Goal: Information Seeking & Learning: Check status

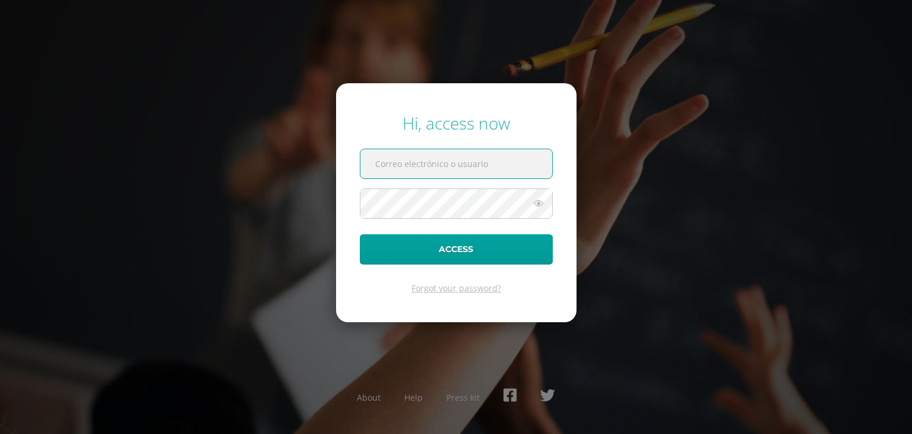
click at [390, 157] on input "text" at bounding box center [457, 163] width 192 height 29
click at [436, 169] on input "text" at bounding box center [457, 163] width 192 height 29
paste input ": 2025031@ps.gt"
click at [382, 160] on input ": 2025031@ps.gt" at bounding box center [457, 163] width 192 height 29
type input "2025031@ps.gt"
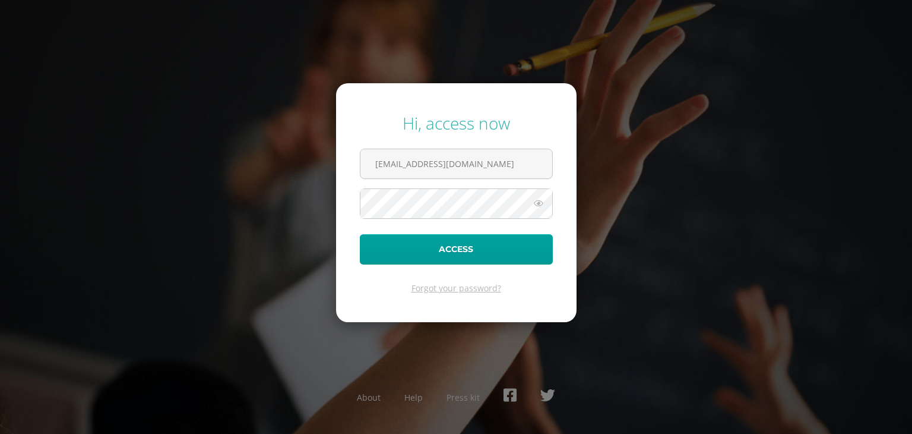
click at [540, 198] on icon at bounding box center [538, 203] width 15 height 14
click at [461, 250] on button "Access" at bounding box center [456, 249] width 193 height 30
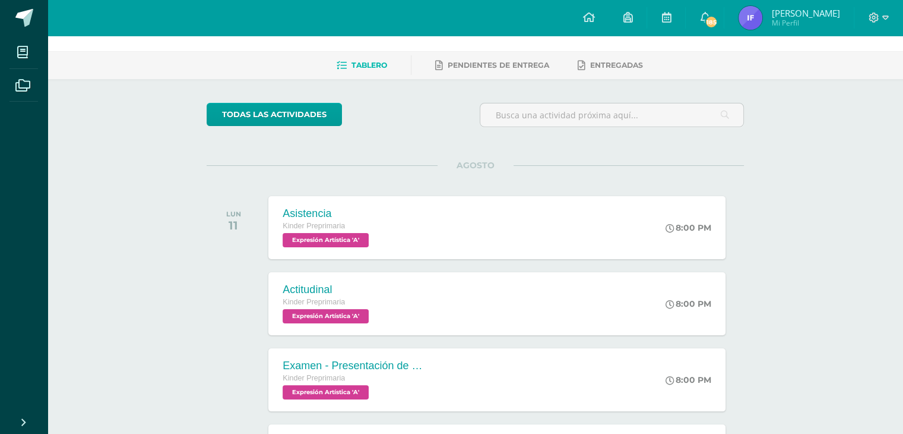
scroll to position [59, 0]
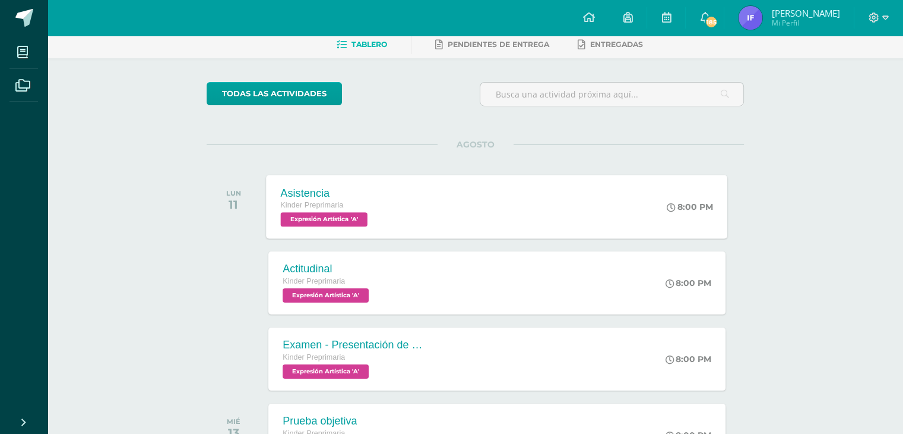
click at [328, 221] on span "Expresión Artística 'A'" at bounding box center [324, 219] width 87 height 14
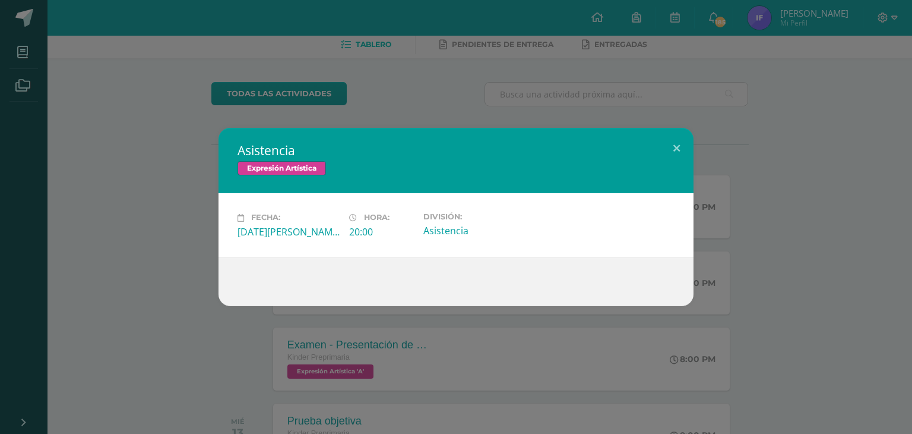
click at [292, 169] on span "Expresión Artística" at bounding box center [282, 168] width 88 height 14
click at [675, 148] on button at bounding box center [677, 148] width 34 height 40
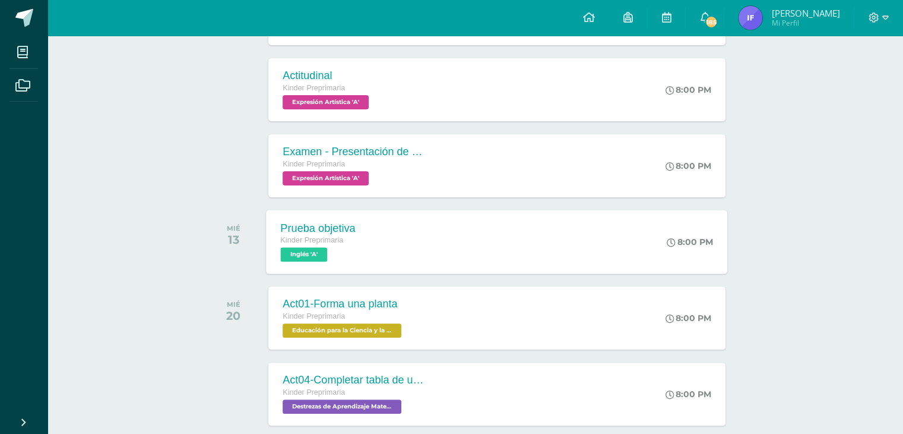
scroll to position [178, 0]
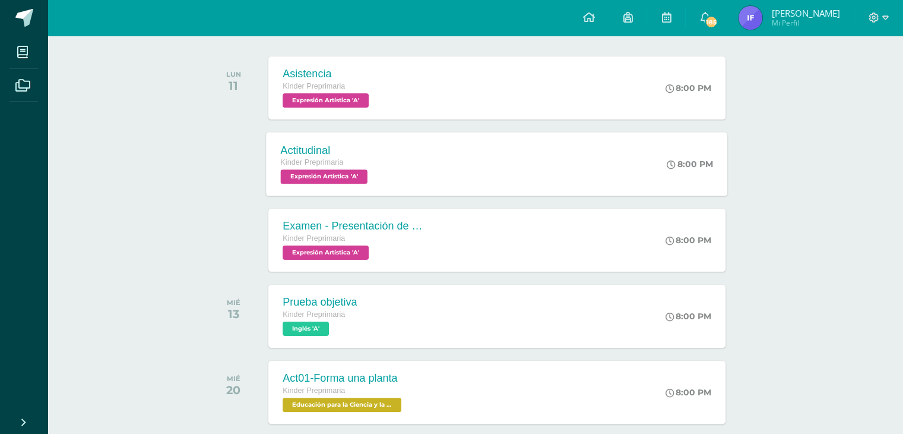
click at [688, 165] on div "8:00 PM" at bounding box center [691, 164] width 46 height 11
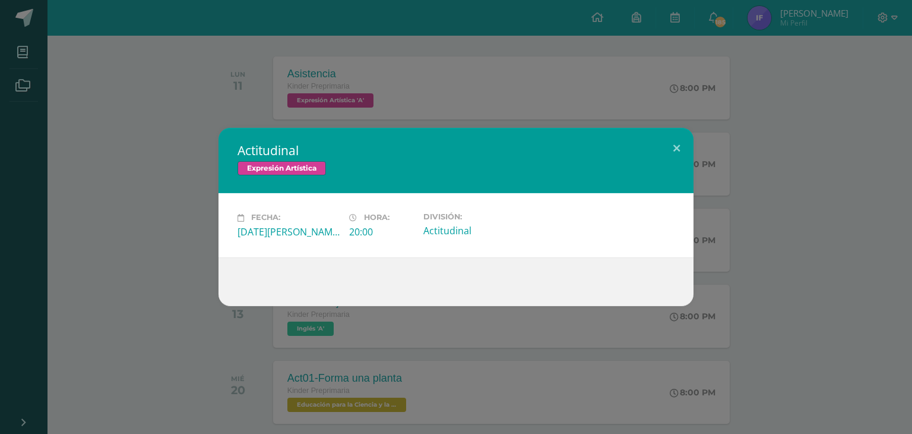
click at [459, 231] on div "Actitudinal" at bounding box center [474, 230] width 102 height 13
click at [286, 169] on span "Expresión Artística" at bounding box center [282, 168] width 88 height 14
click at [276, 152] on h2 "Actitudinal" at bounding box center [456, 150] width 437 height 17
click at [682, 147] on button at bounding box center [677, 148] width 34 height 40
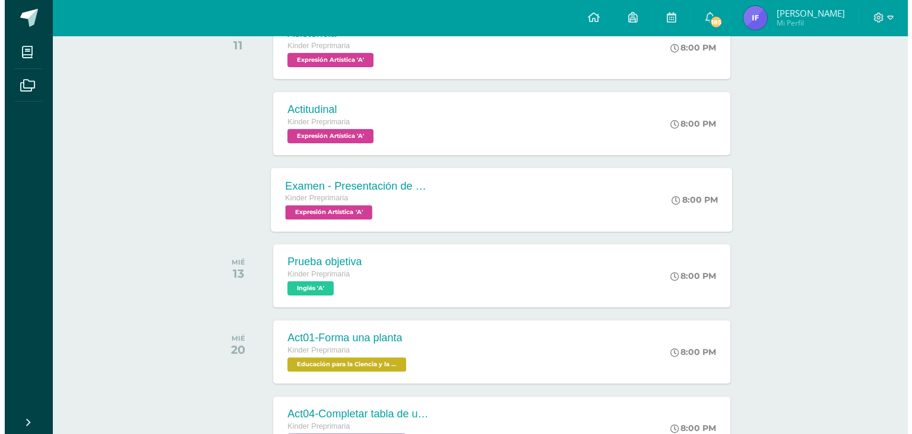
scroll to position [238, 0]
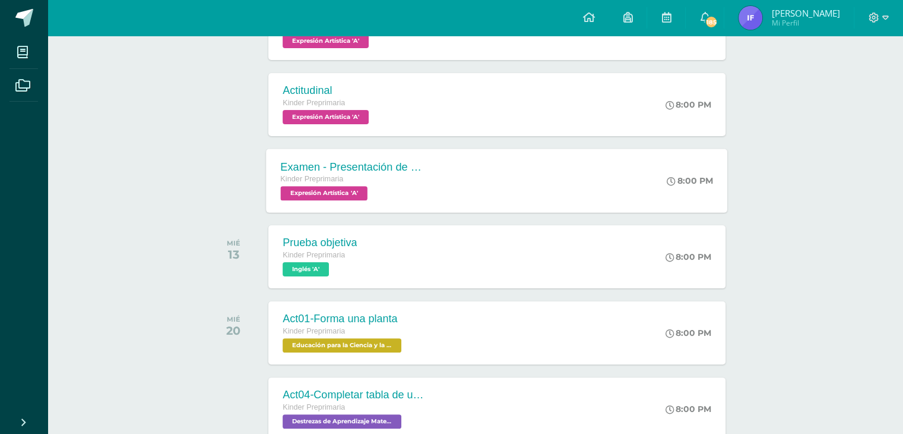
click at [299, 191] on span "Expresión Artística 'A'" at bounding box center [324, 193] width 87 height 14
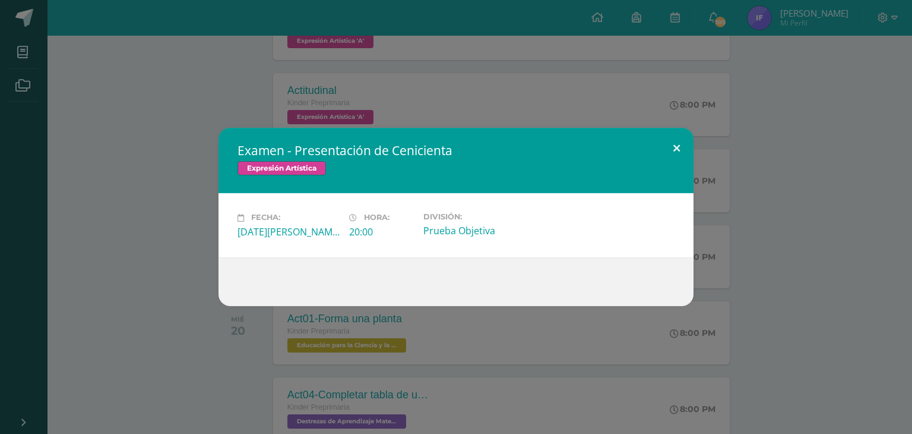
click at [672, 148] on button at bounding box center [677, 148] width 34 height 40
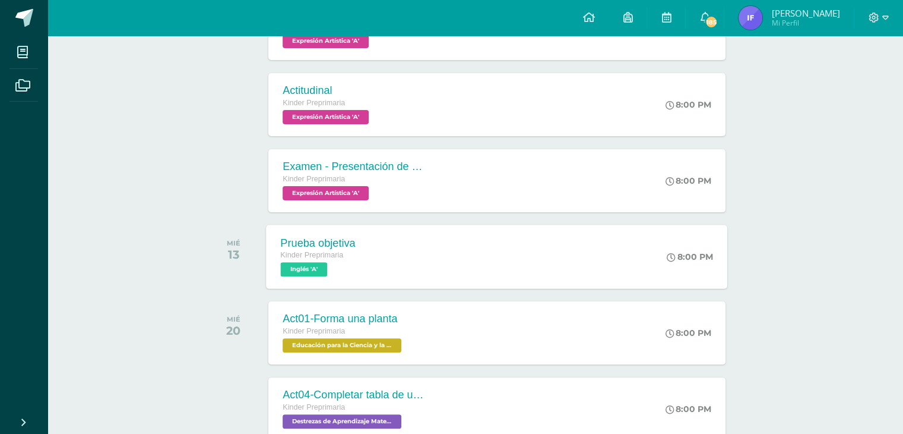
click at [298, 267] on span "Inglés 'A'" at bounding box center [304, 269] width 47 height 14
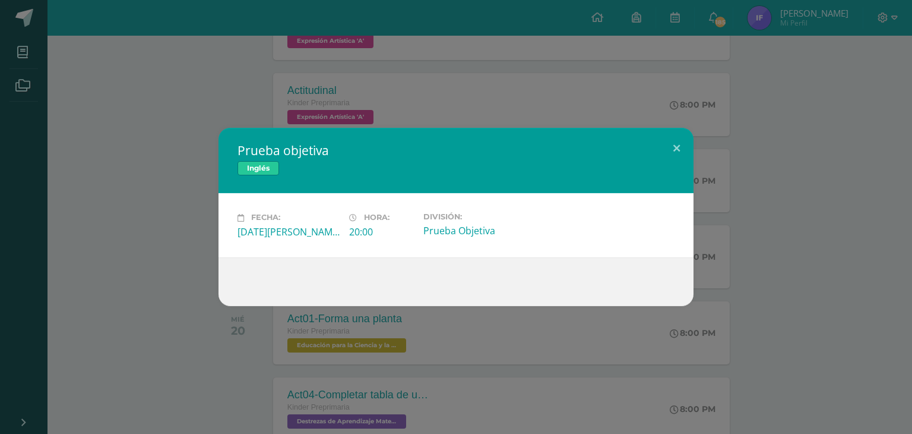
click at [257, 167] on span "Inglés" at bounding box center [259, 168] width 42 height 14
click at [294, 150] on h2 "Prueba objetiva" at bounding box center [456, 150] width 437 height 17
click at [678, 150] on button at bounding box center [677, 148] width 34 height 40
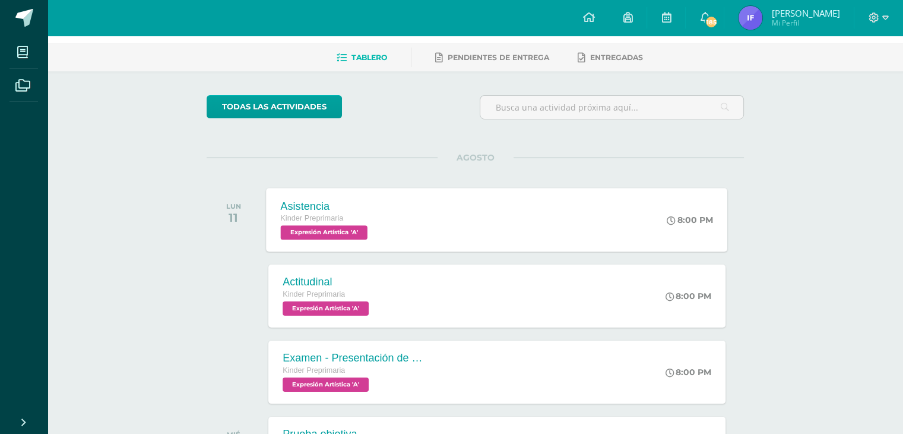
scroll to position [0, 0]
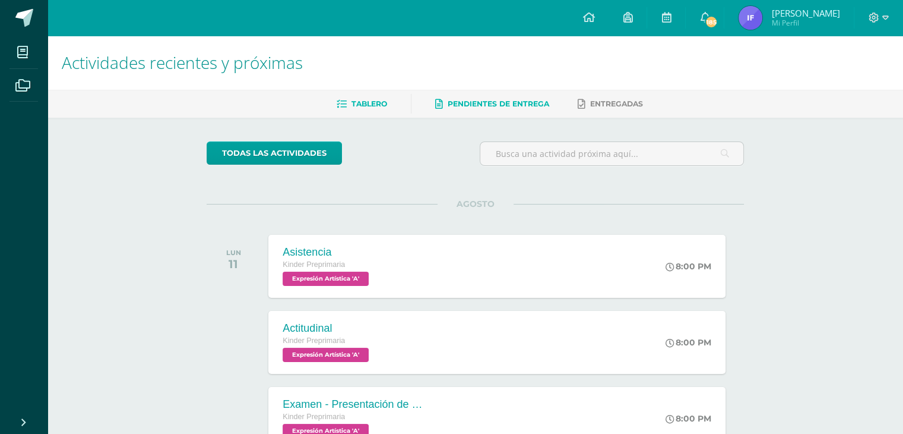
click at [494, 100] on span "Pendientes de entrega" at bounding box center [499, 103] width 102 height 9
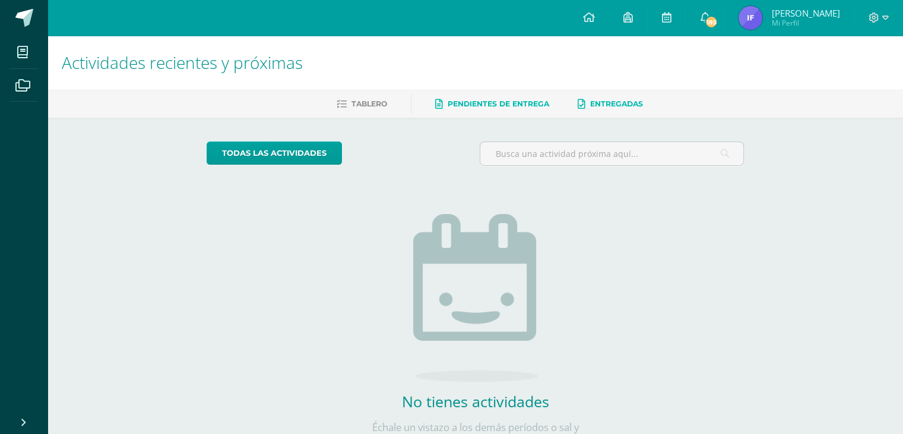
click at [615, 104] on span "Entregadas" at bounding box center [616, 103] width 53 height 9
click at [583, 17] on icon at bounding box center [589, 17] width 12 height 11
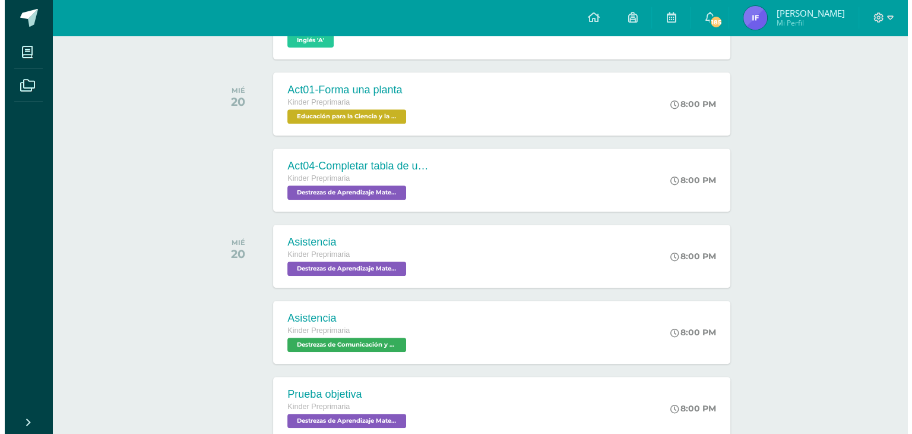
scroll to position [497, 0]
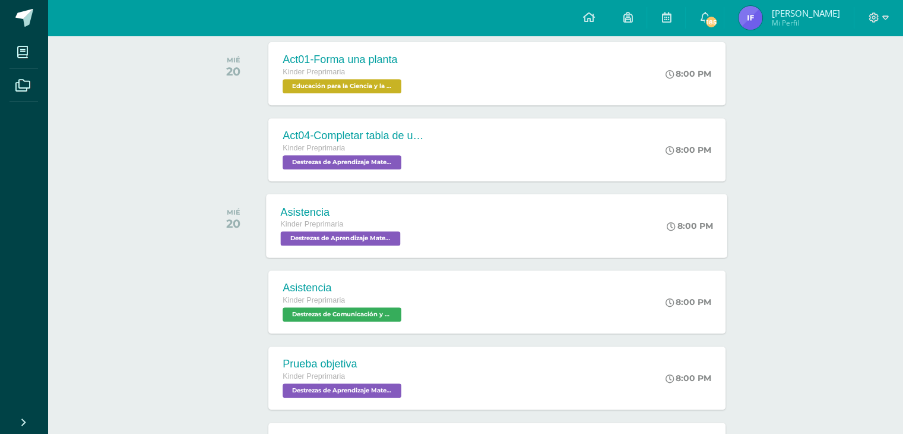
click at [335, 239] on span "Destrezas de Aprendizaje Matemático 'A'" at bounding box center [341, 238] width 120 height 14
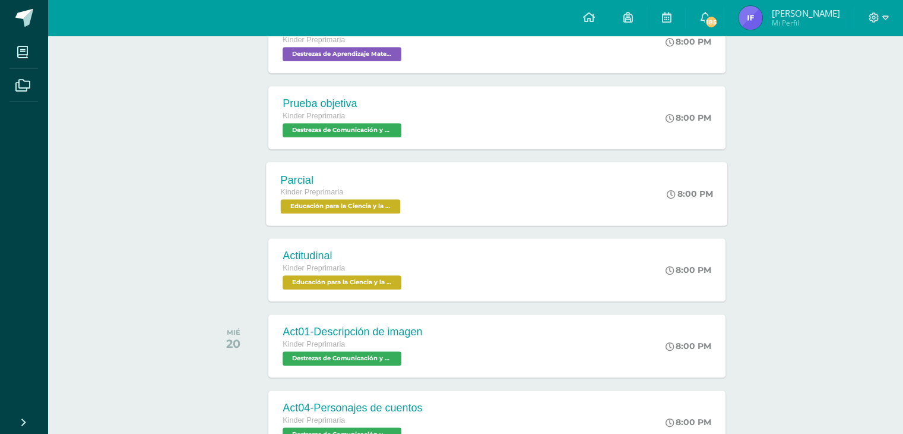
scroll to position [853, 0]
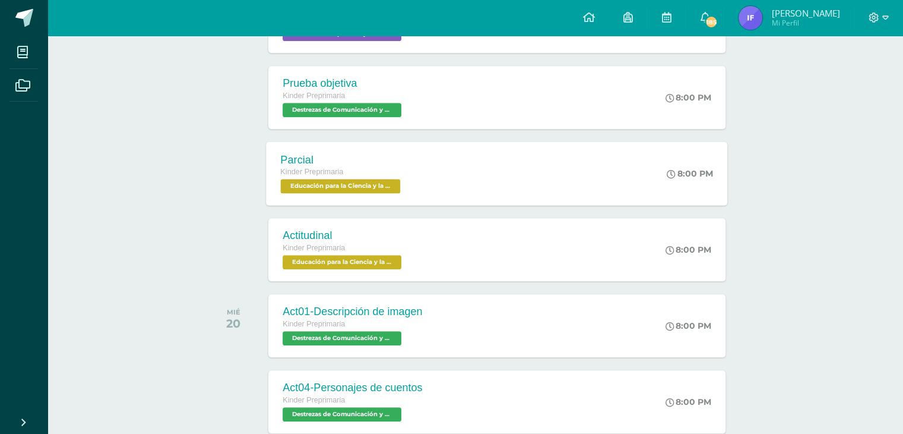
click at [346, 185] on span "Educación para la Ciencia y la Ciudadanía 'A'" at bounding box center [341, 186] width 120 height 14
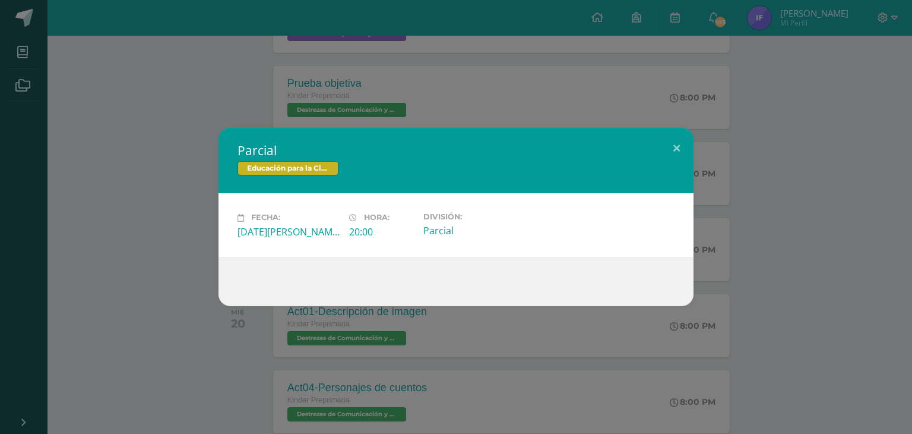
click at [290, 235] on div "[DATE][PERSON_NAME]" at bounding box center [289, 231] width 102 height 13
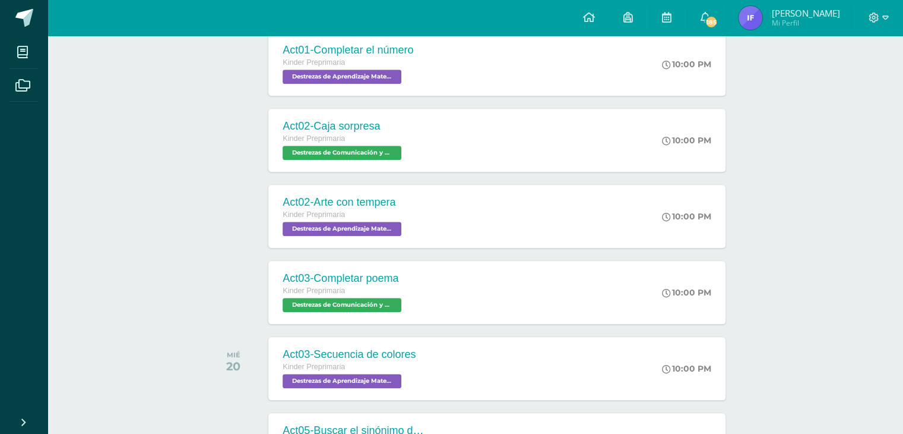
scroll to position [1269, 0]
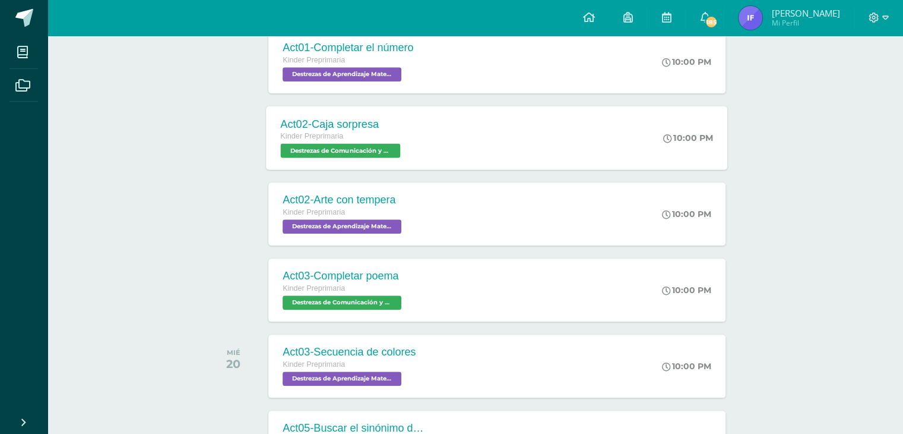
click at [344, 150] on span "Destrezas de Comunicación y Lenguaje 'A'" at bounding box center [341, 150] width 120 height 14
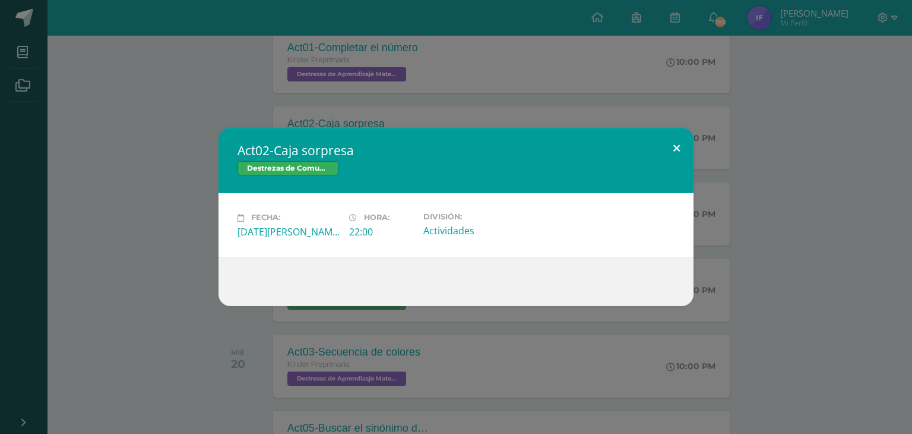
click at [675, 152] on button at bounding box center [677, 148] width 34 height 40
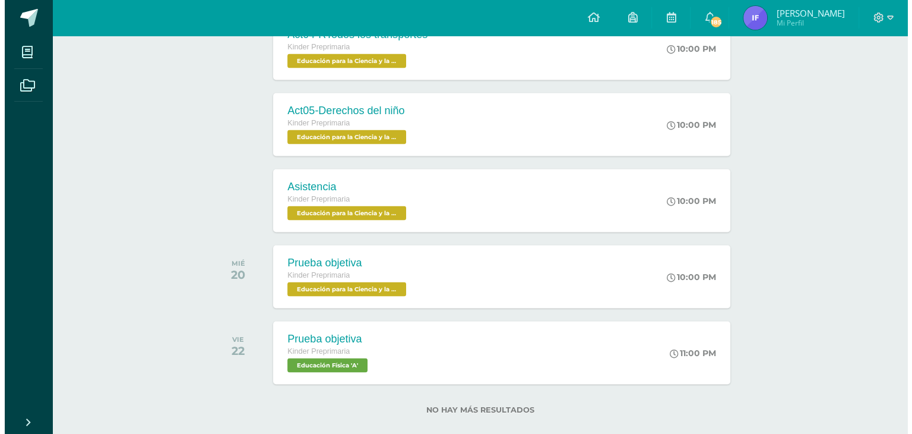
scroll to position [2288, 0]
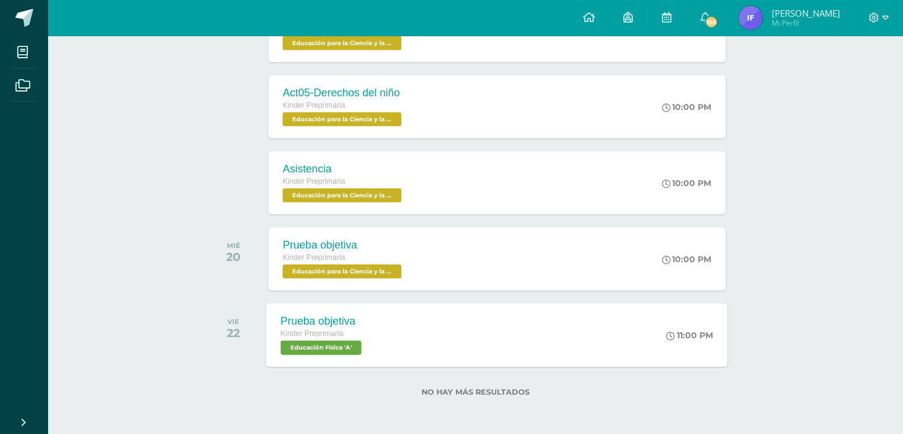
click at [304, 346] on span "Educación Física 'A'" at bounding box center [321, 347] width 81 height 14
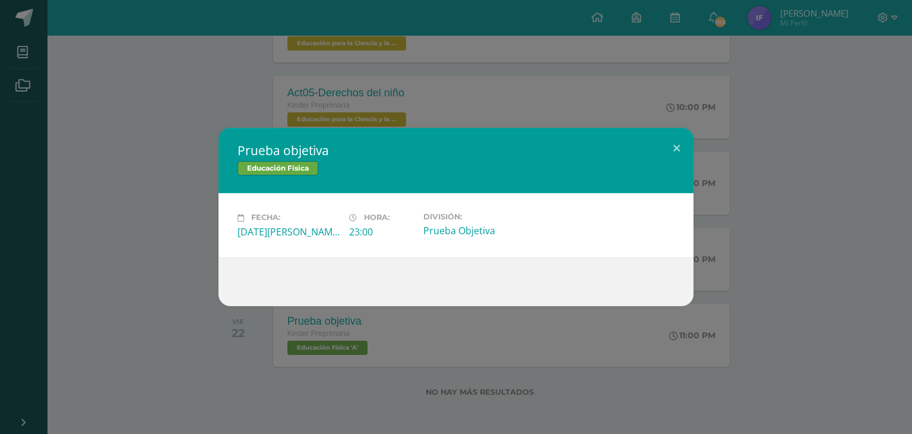
click at [456, 233] on div "Prueba Objetiva" at bounding box center [474, 230] width 102 height 13
click at [456, 229] on div "Prueba Objetiva" at bounding box center [474, 230] width 102 height 13
click at [354, 227] on div "23:00" at bounding box center [381, 231] width 65 height 13
click at [676, 157] on button at bounding box center [677, 148] width 34 height 40
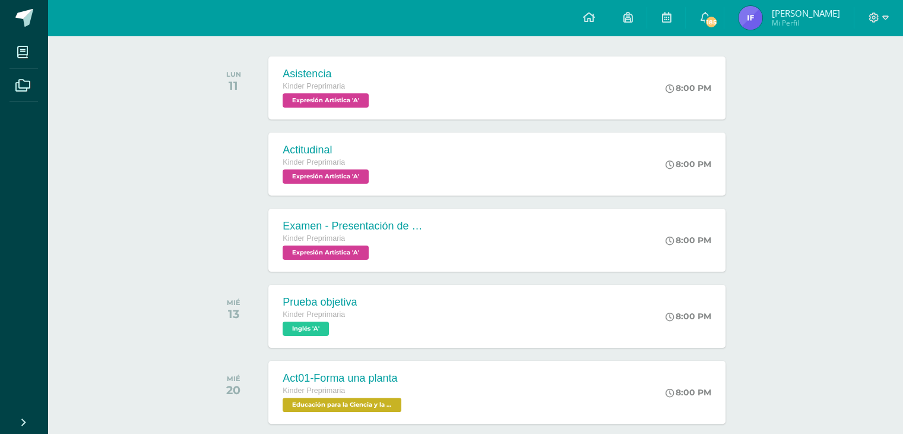
scroll to position [0, 0]
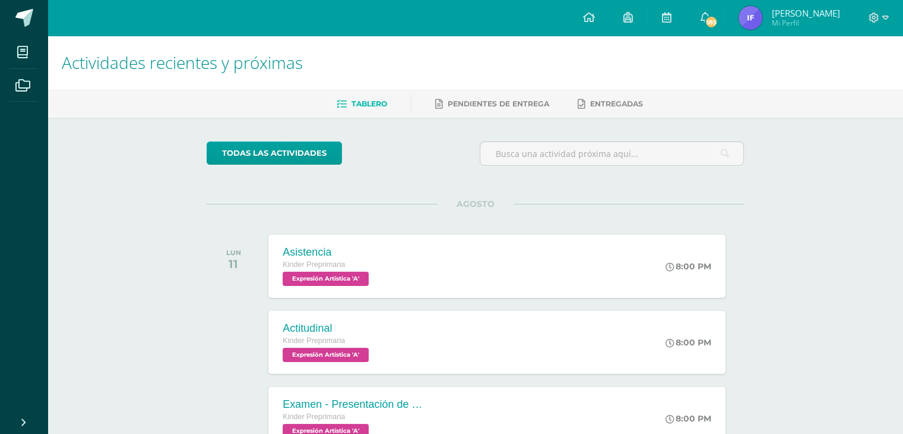
click at [363, 105] on span "Tablero" at bounding box center [370, 103] width 36 height 9
click at [591, 14] on icon at bounding box center [589, 17] width 12 height 11
click at [627, 15] on icon at bounding box center [628, 17] width 10 height 11
click at [663, 10] on link at bounding box center [666, 18] width 38 height 36
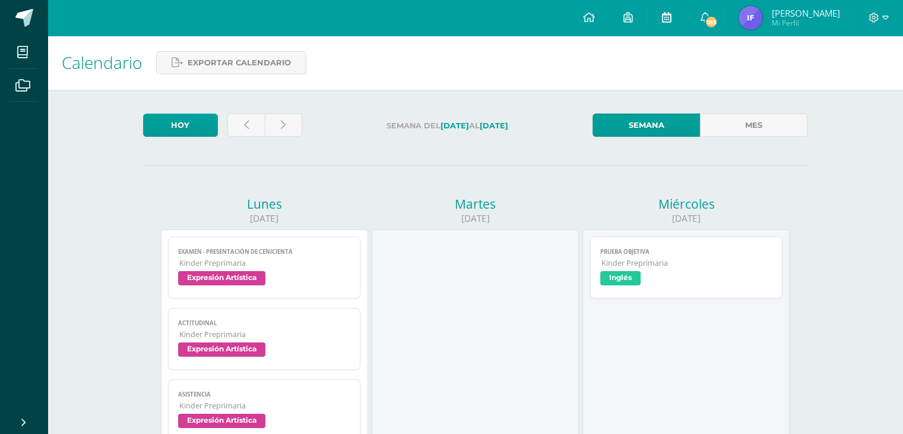
click at [663, 12] on icon at bounding box center [667, 17] width 10 height 11
click at [755, 20] on img at bounding box center [751, 18] width 24 height 24
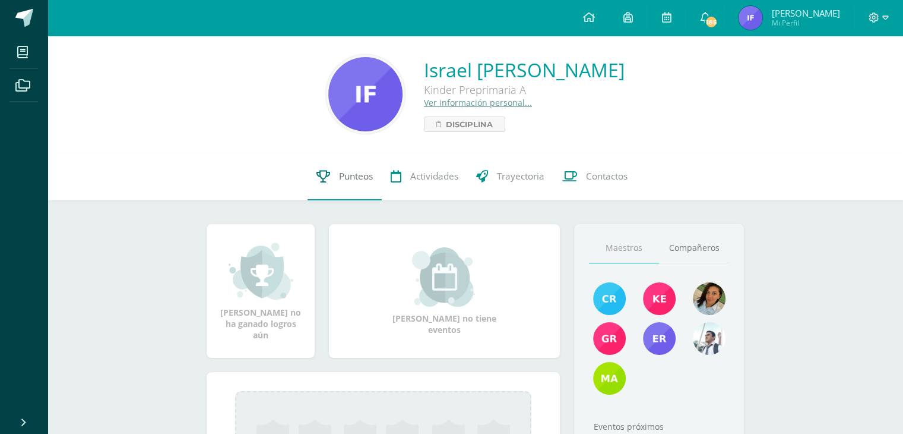
click at [342, 178] on span "Punteos" at bounding box center [356, 176] width 34 height 12
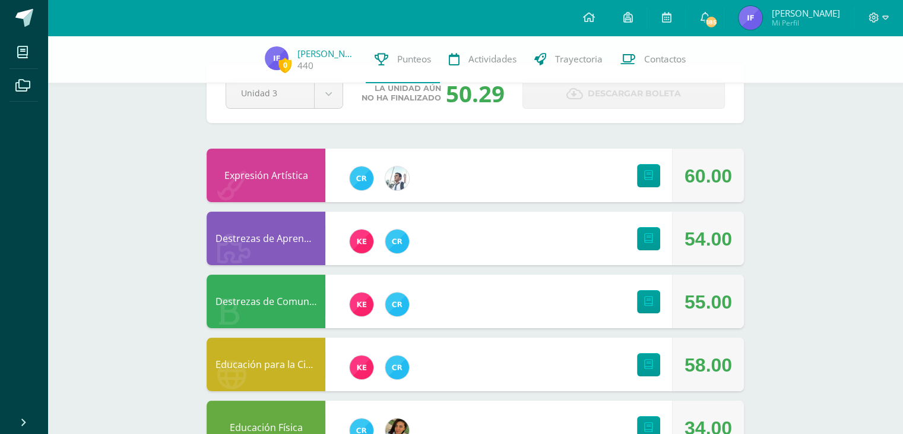
scroll to position [59, 0]
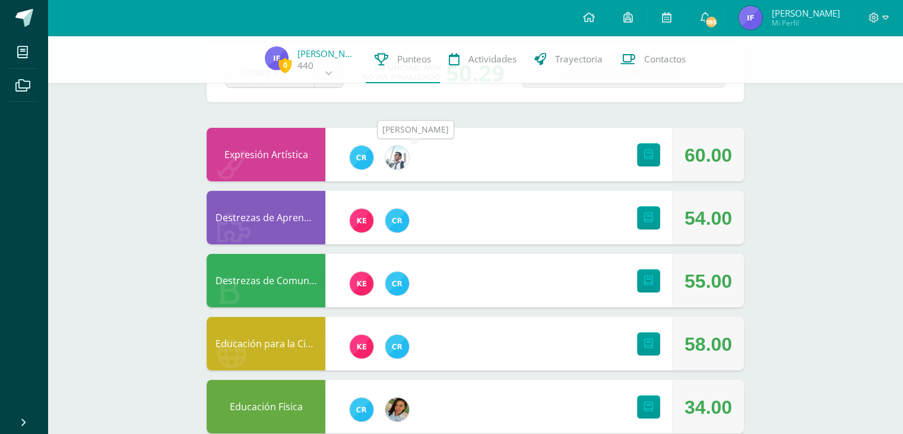
click at [397, 157] on img at bounding box center [397, 158] width 24 height 24
click at [402, 214] on img at bounding box center [397, 220] width 24 height 24
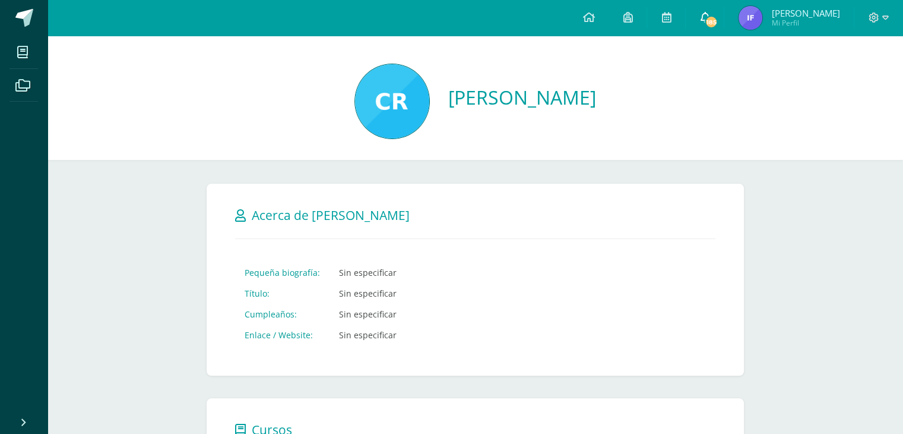
click at [710, 26] on span "185" at bounding box center [711, 21] width 13 height 13
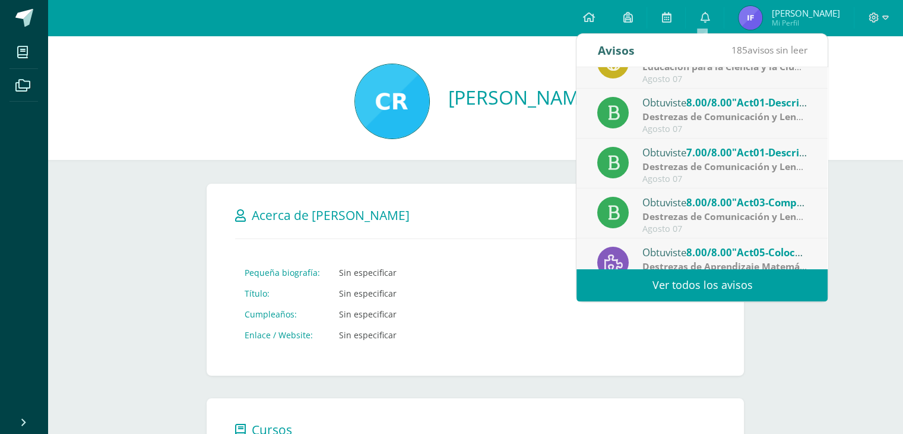
scroll to position [197, 0]
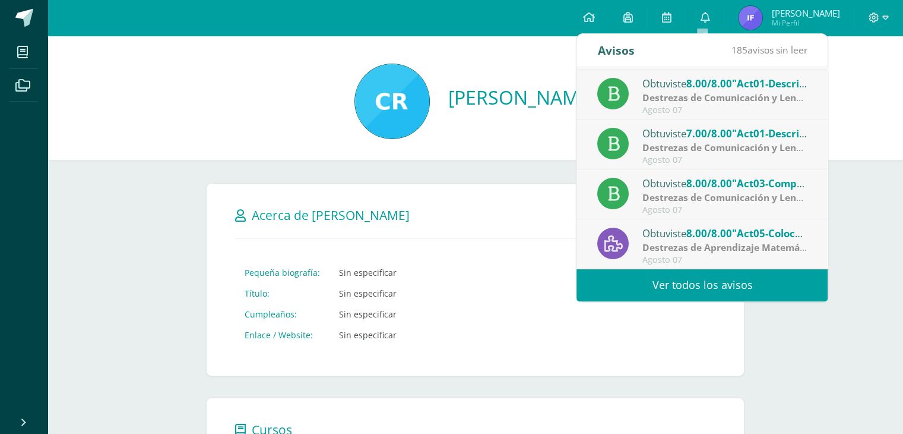
click at [736, 287] on link "Ver todos los avisos" at bounding box center [702, 284] width 251 height 33
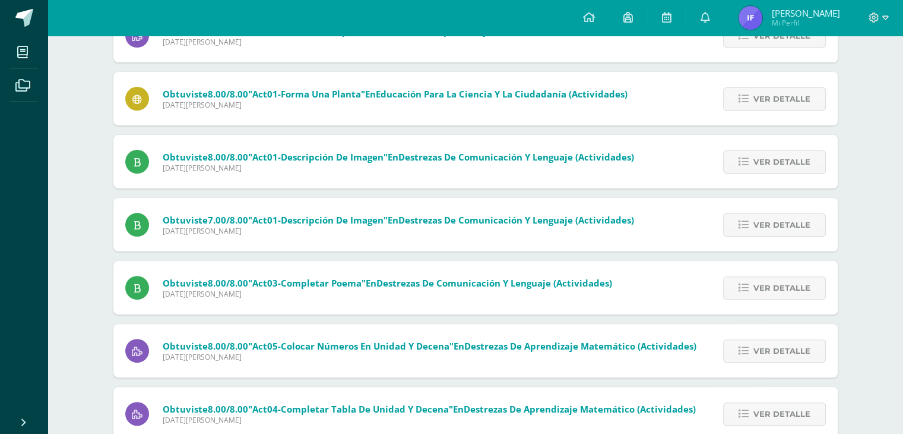
scroll to position [356, 0]
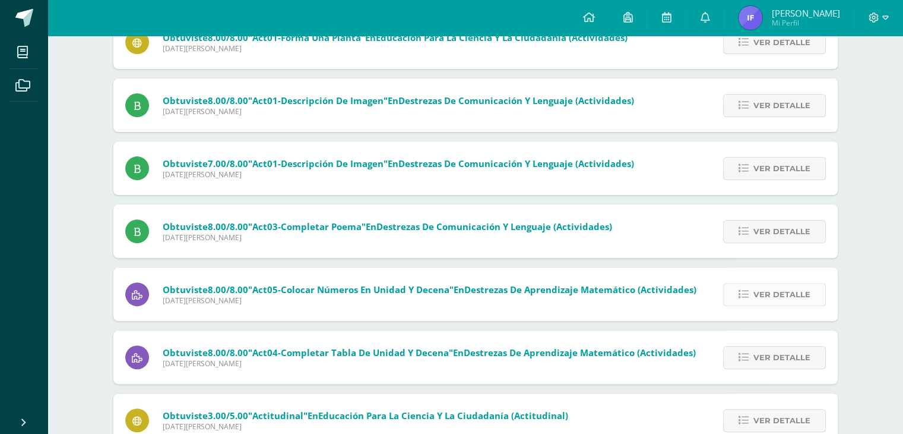
click at [796, 298] on span "Ver detalle" at bounding box center [782, 294] width 57 height 22
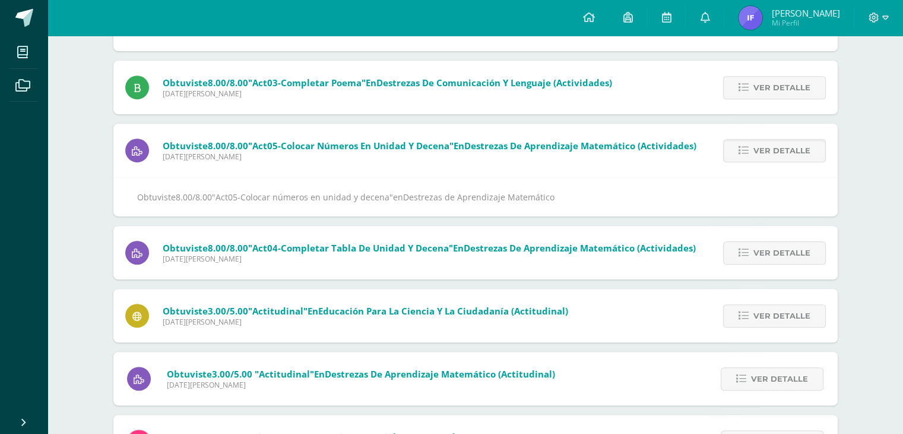
scroll to position [535, 0]
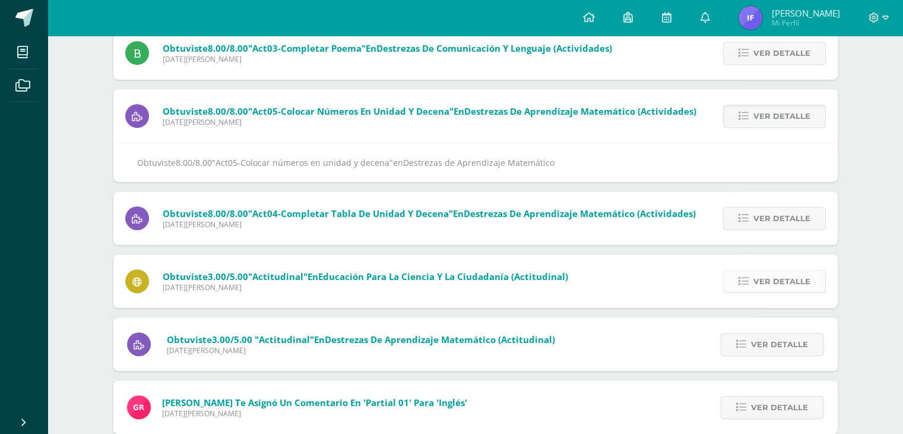
click at [766, 277] on span "Ver detalle" at bounding box center [782, 281] width 57 height 22
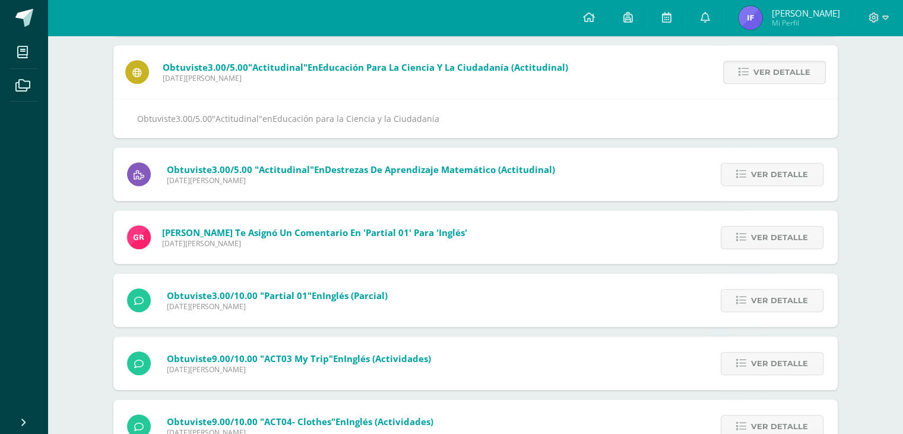
scroll to position [653, 0]
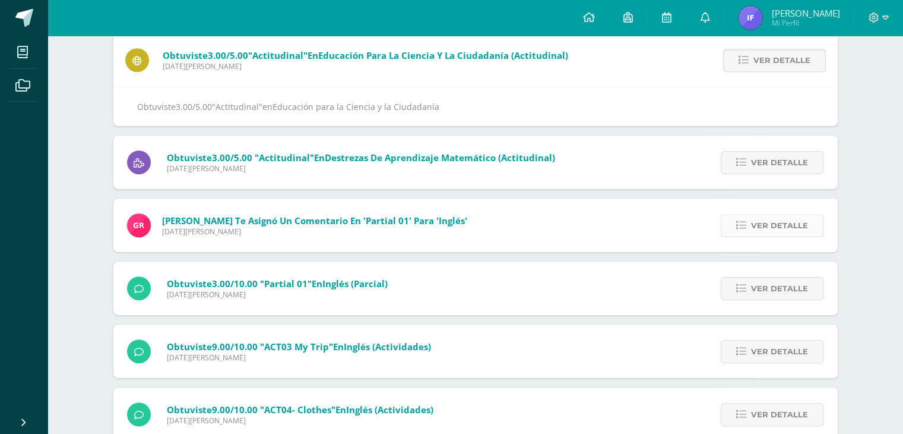
click at [773, 226] on span "Ver detalle" at bounding box center [779, 225] width 57 height 22
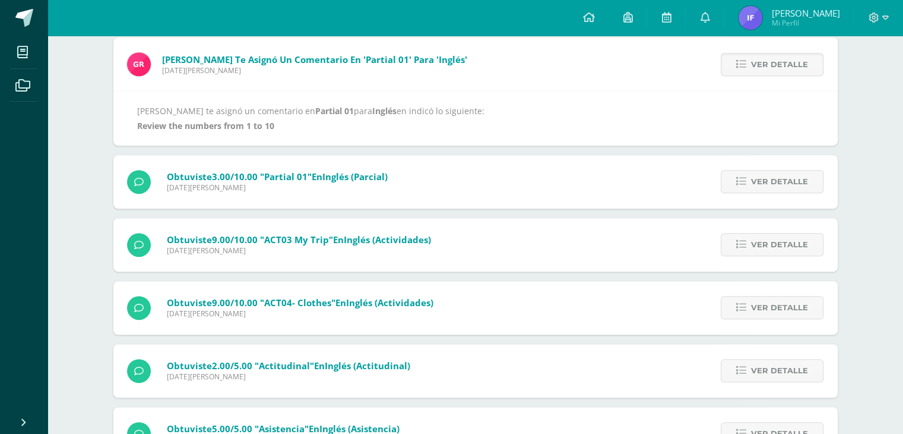
scroll to position [713, 0]
click at [798, 238] on span "Ver detalle" at bounding box center [779, 244] width 57 height 22
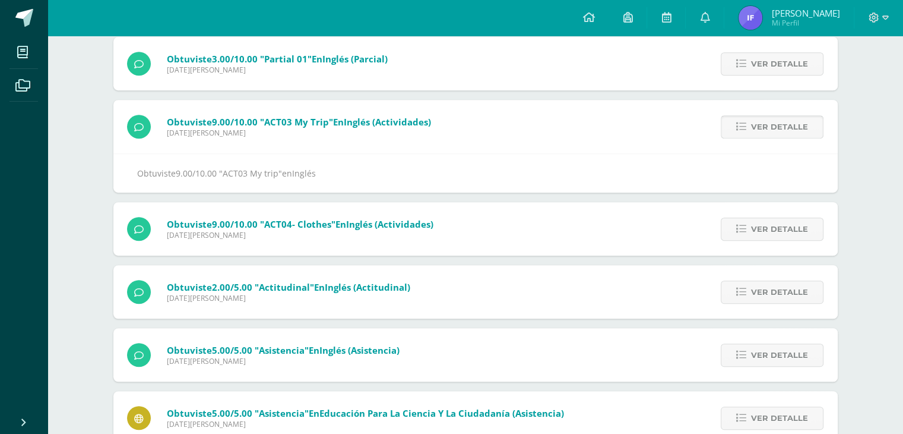
scroll to position [772, 0]
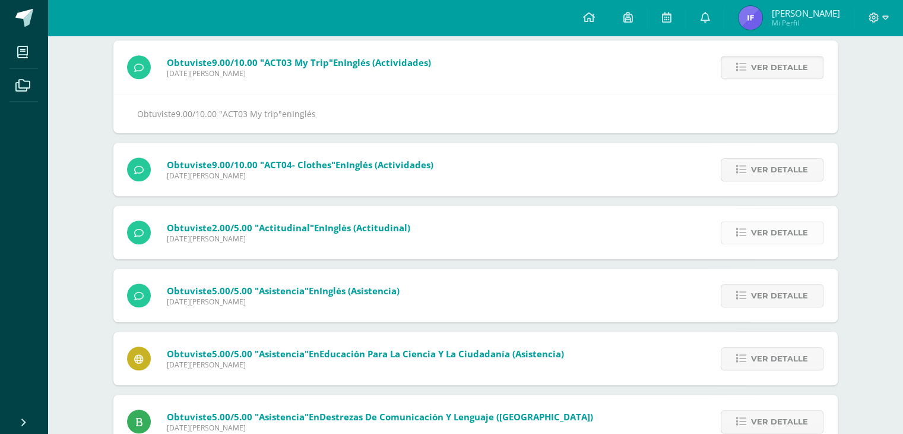
click at [789, 233] on span "Ver detalle" at bounding box center [779, 233] width 57 height 22
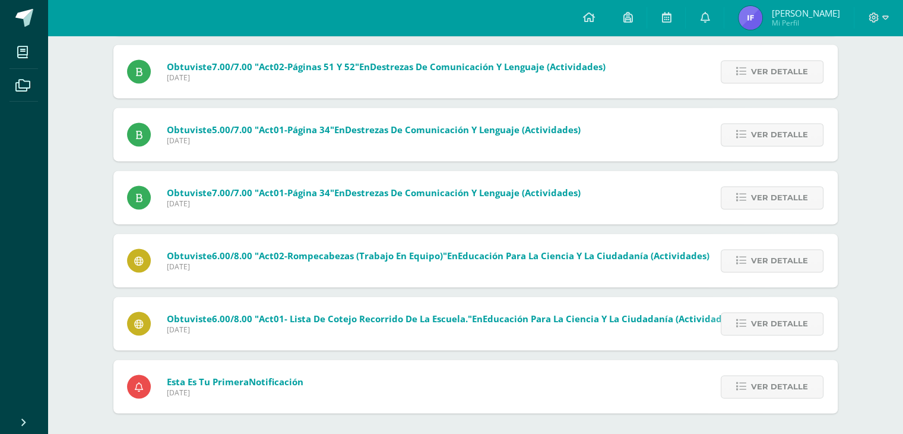
scroll to position [10883, 0]
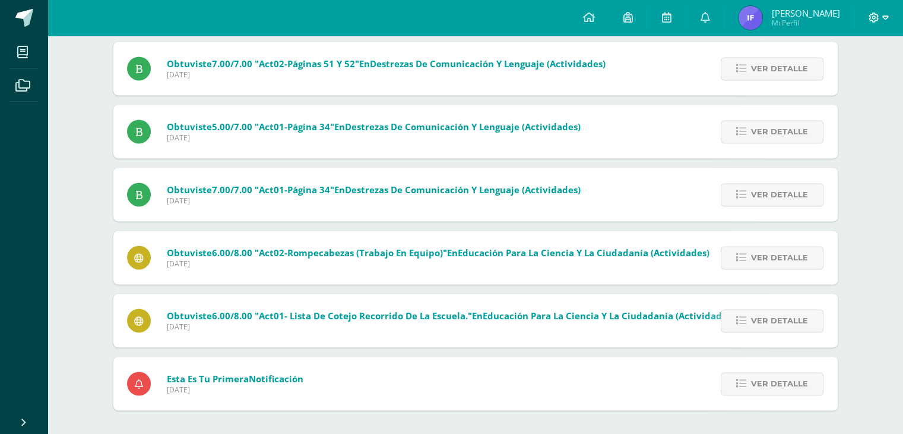
click at [886, 21] on icon at bounding box center [886, 17] width 7 height 11
click at [830, 83] on span "Cerrar sesión" at bounding box center [847, 81] width 53 height 11
